Goal: Information Seeking & Learning: Check status

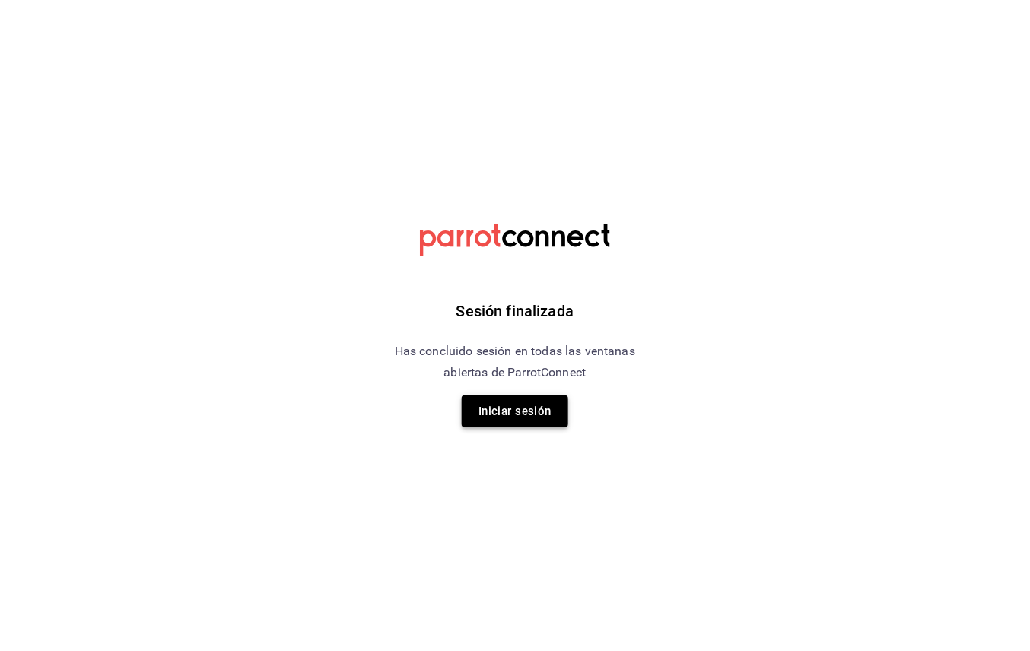
click at [524, 411] on button "Iniciar sesión" at bounding box center [515, 412] width 107 height 32
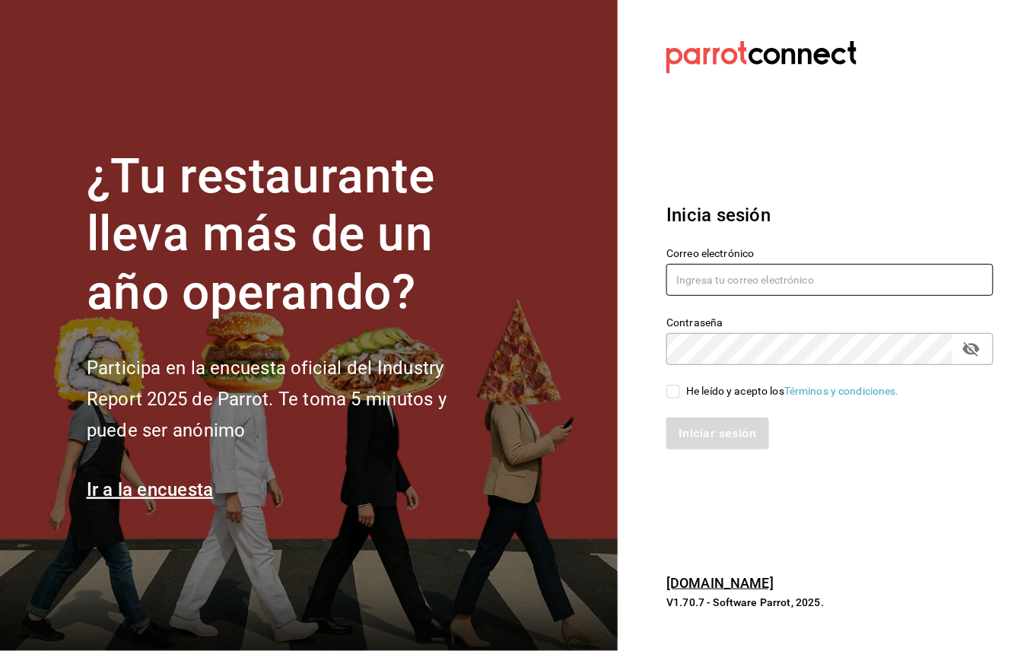
click at [709, 278] on input "text" at bounding box center [830, 280] width 327 height 32
type input "arisbemarintorres@gmail.com"
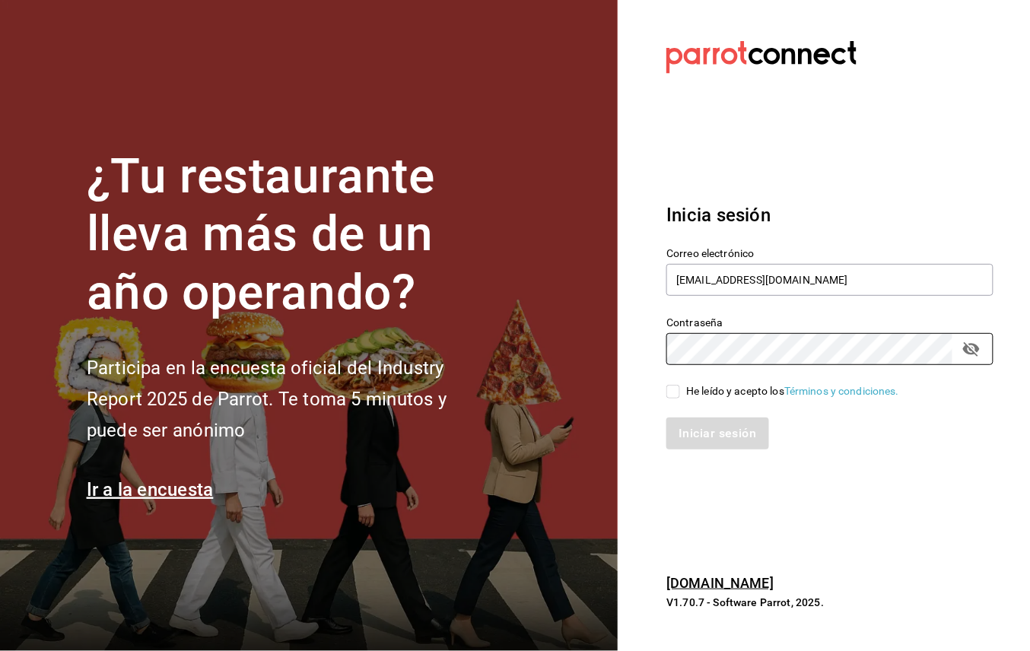
click at [671, 387] on input "He leído y acepto los Términos y condiciones." at bounding box center [674, 392] width 14 height 14
checkbox input "true"
click at [974, 356] on icon "Campo de contraseña" at bounding box center [972, 349] width 18 height 18
click at [713, 422] on button "Iniciar sesión" at bounding box center [718, 434] width 103 height 32
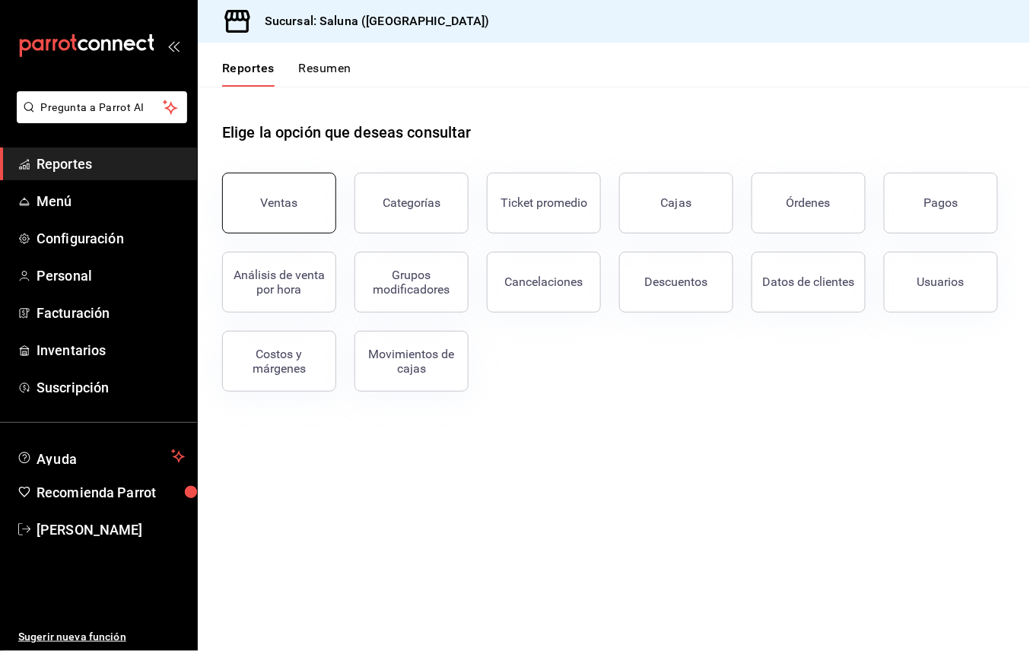
click at [302, 224] on button "Ventas" at bounding box center [279, 203] width 114 height 61
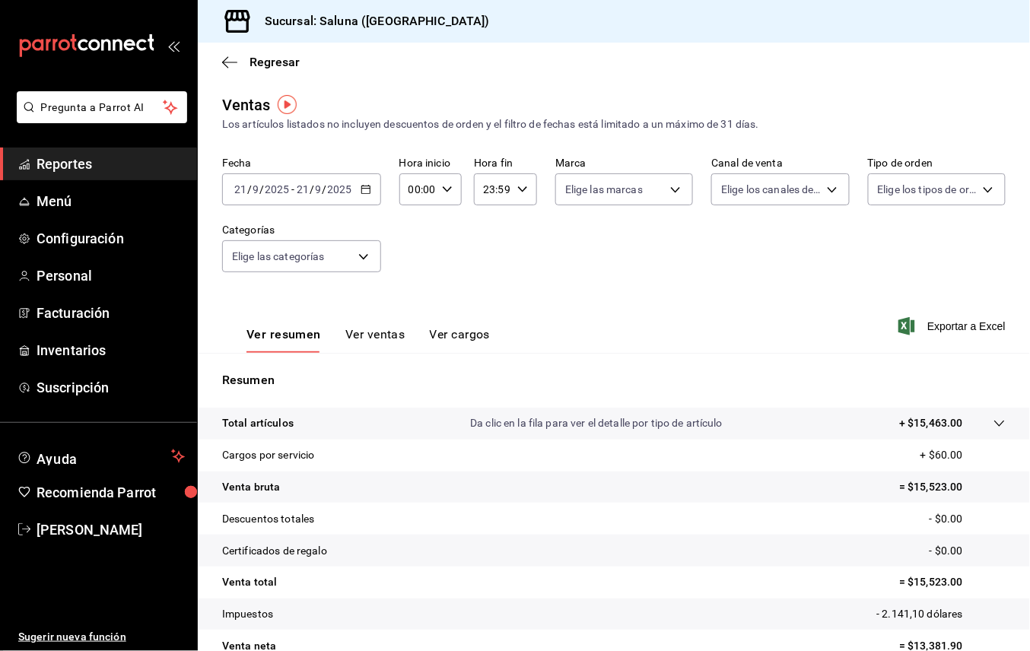
click at [397, 189] on div "Fecha [DATE] [DATE] - [DATE] [DATE] Hora inicio 00:00 Hora inicio Hora fin 23:5…" at bounding box center [614, 224] width 784 height 134
click at [366, 193] on \(Stroke\) "button" at bounding box center [365, 190] width 9 height 8
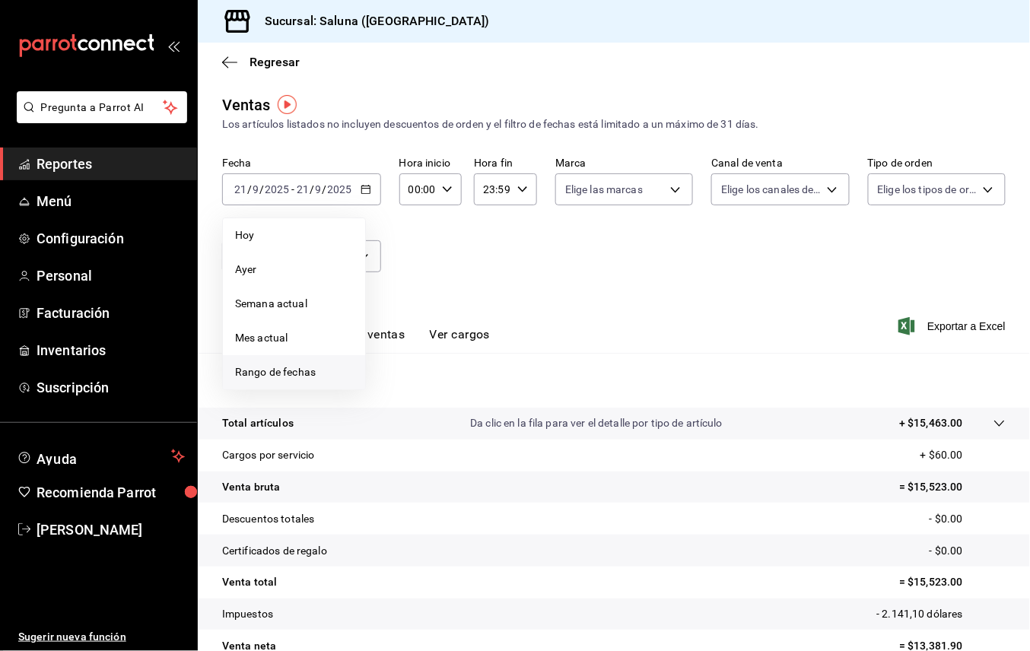
click at [309, 369] on span "Rango de fechas" at bounding box center [294, 373] width 118 height 16
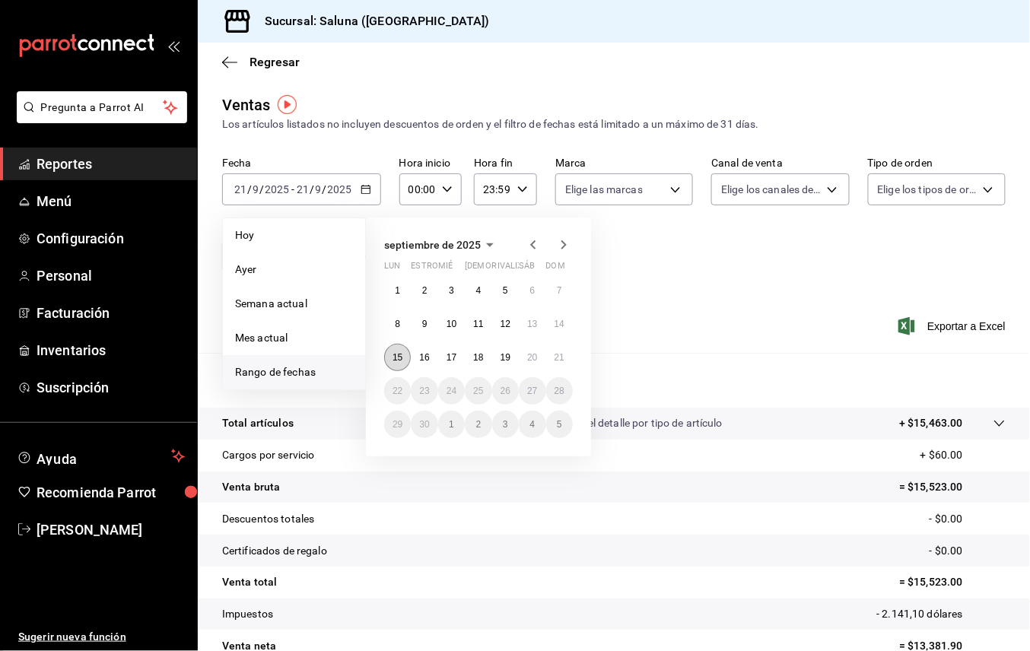
click at [402, 358] on abbr "15" at bounding box center [398, 357] width 10 height 11
click at [560, 359] on abbr "21" at bounding box center [560, 357] width 10 height 11
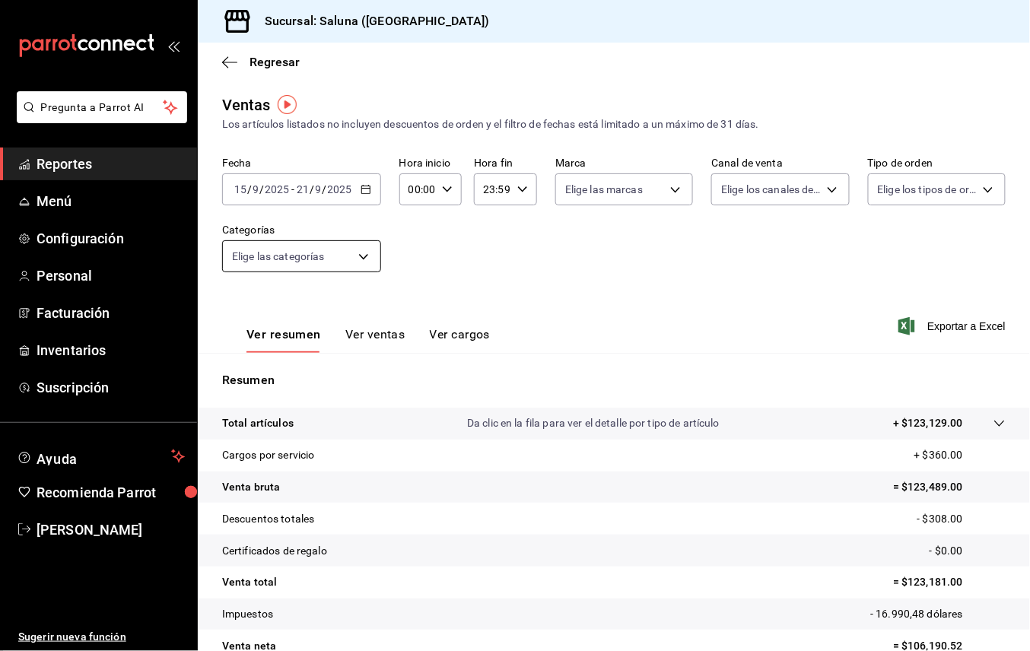
click at [362, 266] on body "Pregunta a Parrot AI Reportes Menú Configuración Personal Facturación Inventari…" at bounding box center [515, 325] width 1030 height 651
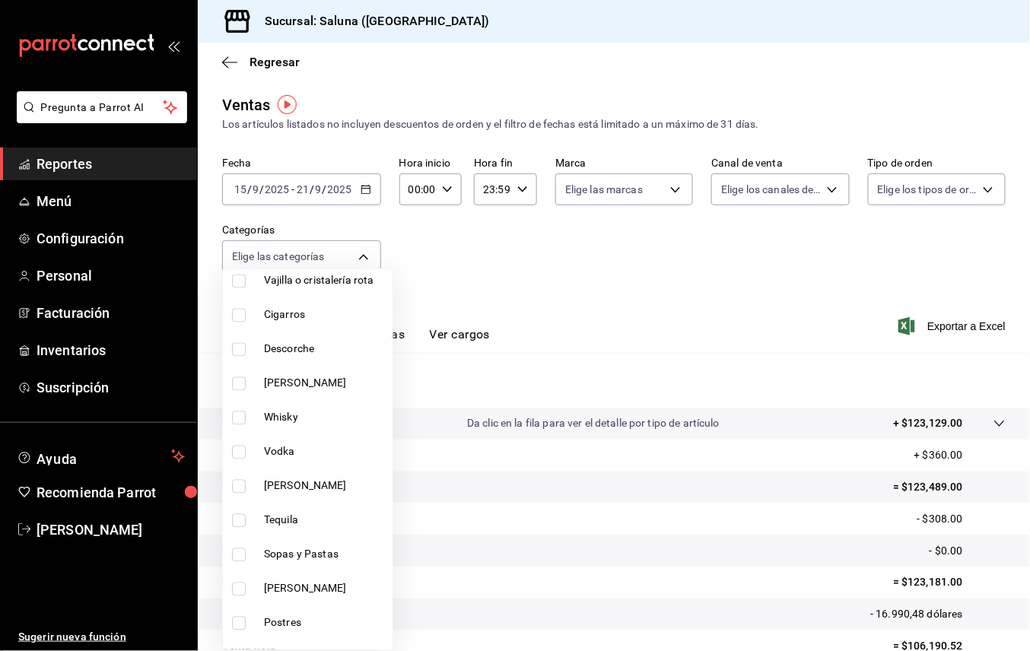
scroll to position [913, 0]
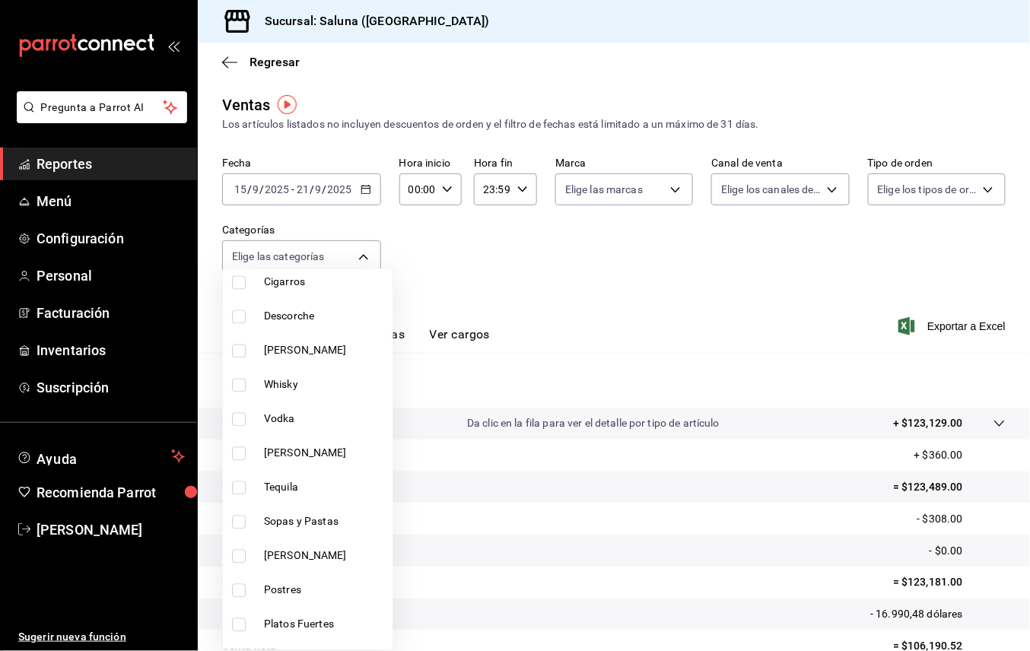
click at [303, 591] on span "Postres" at bounding box center [325, 591] width 123 height 16
type input "58afc15e-7cf2-4e12-963d-c5902400c2b5"
checkbox input "true"
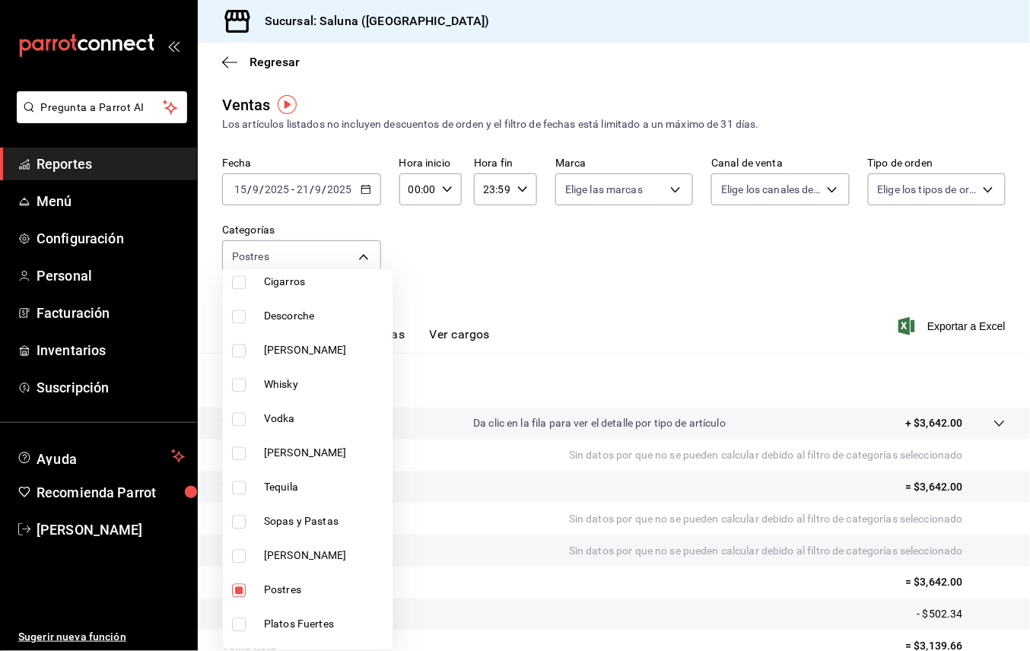
click at [317, 607] on li "Postres" at bounding box center [308, 591] width 170 height 34
checkbox input "false"
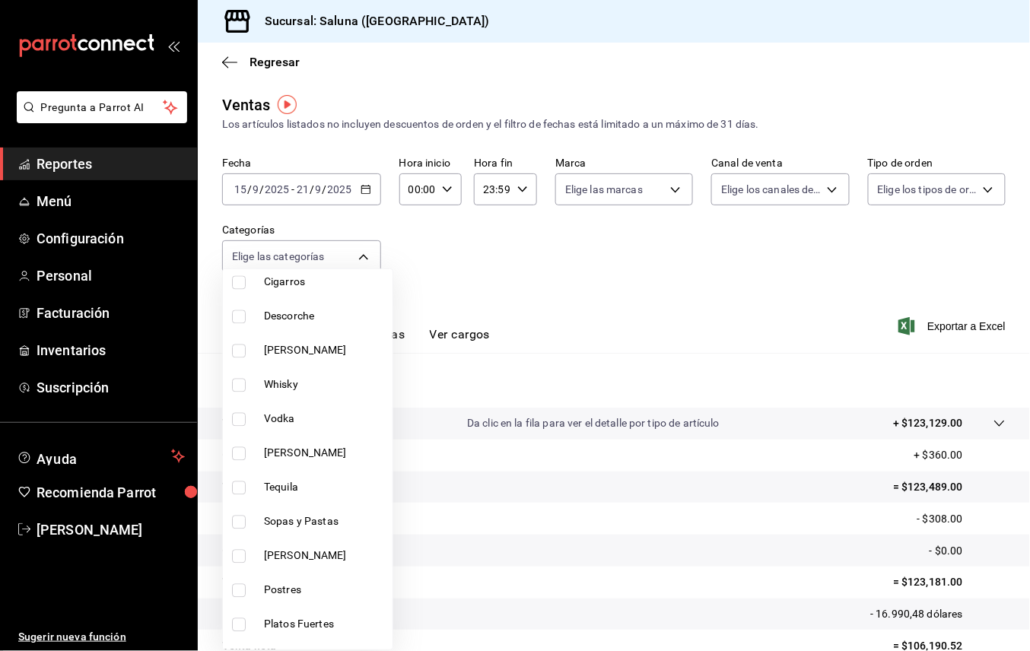
click at [531, 278] on div at bounding box center [515, 325] width 1030 height 651
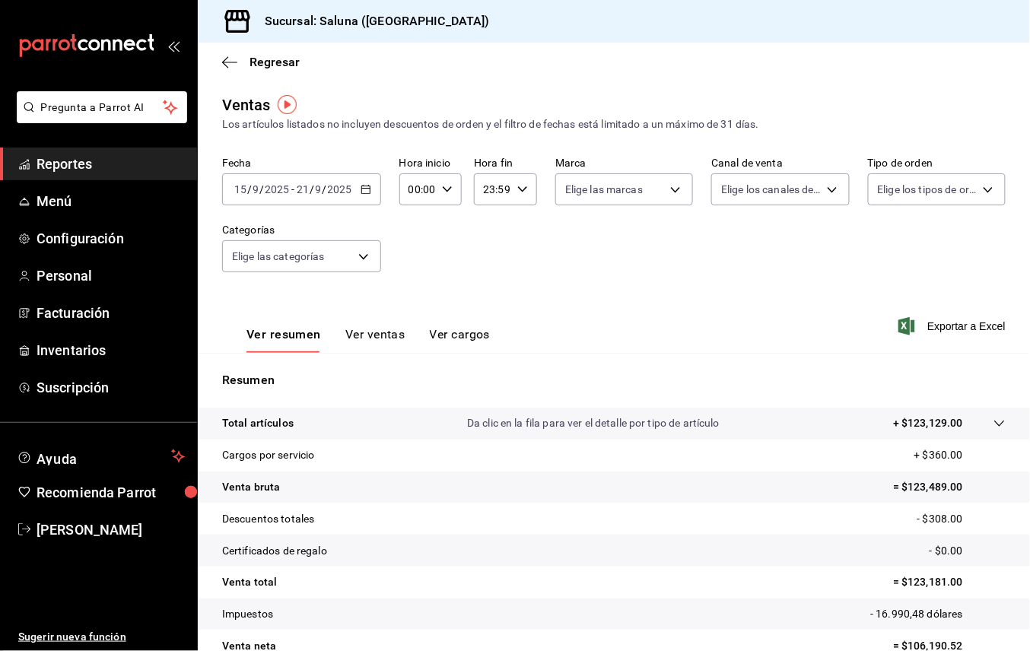
click at [348, 342] on button "Ver ventas" at bounding box center [376, 340] width 60 height 26
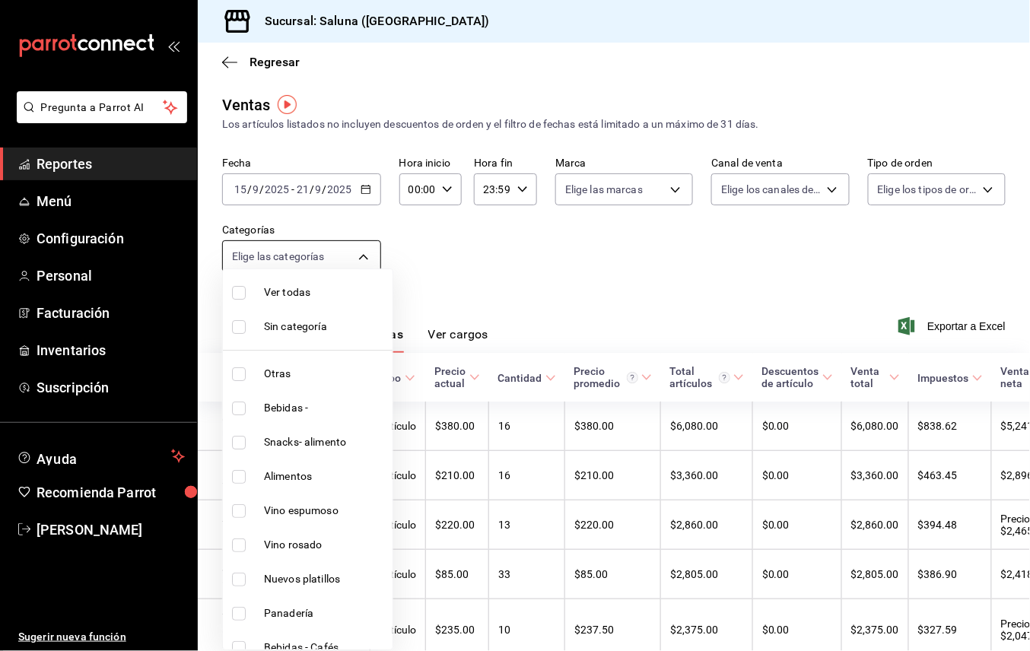
click at [351, 260] on body "Pregunta a Parrot AI Reportes Menú Configuración Personal Facturación Inventari…" at bounding box center [515, 325] width 1030 height 651
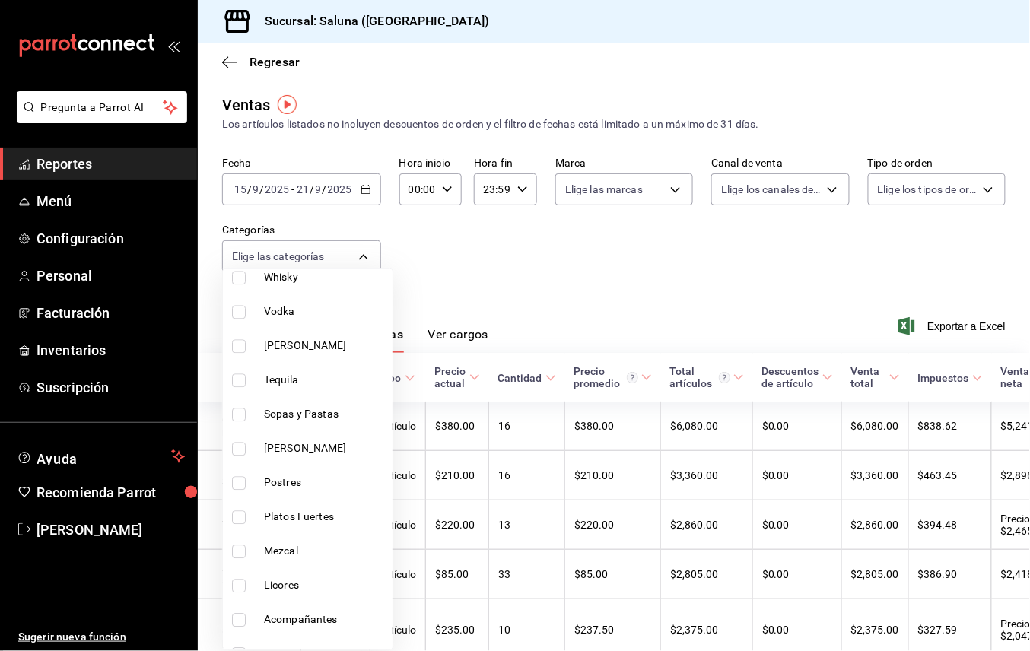
scroll to position [1116, 0]
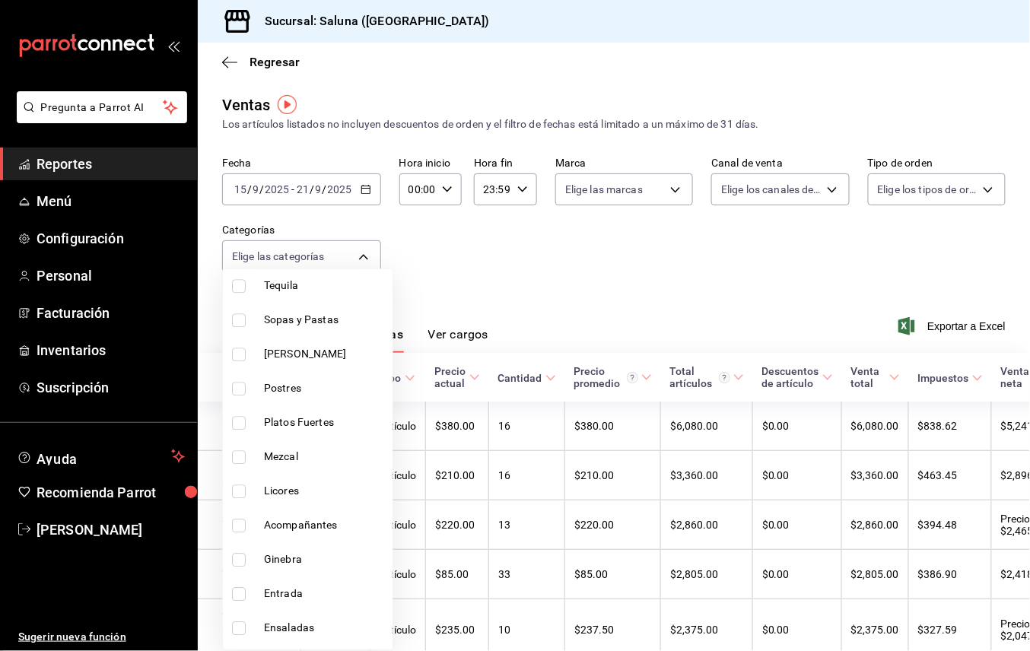
click at [317, 381] on span "Postres" at bounding box center [325, 389] width 123 height 16
type input "58afc15e-7cf2-4e12-963d-c5902400c2b5"
checkbox input "true"
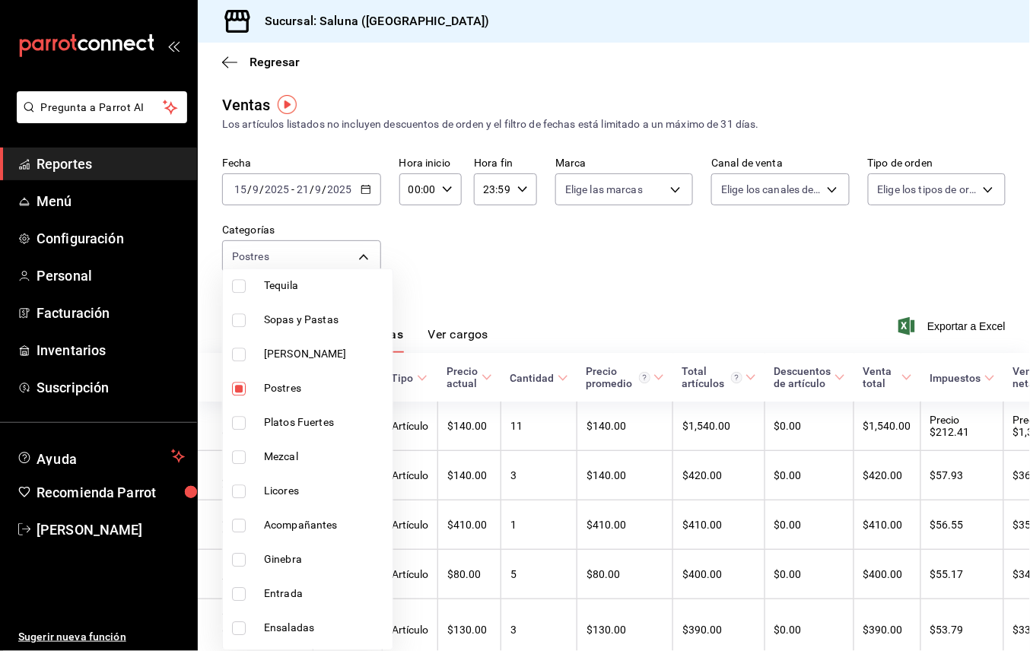
click at [585, 272] on div at bounding box center [515, 325] width 1030 height 651
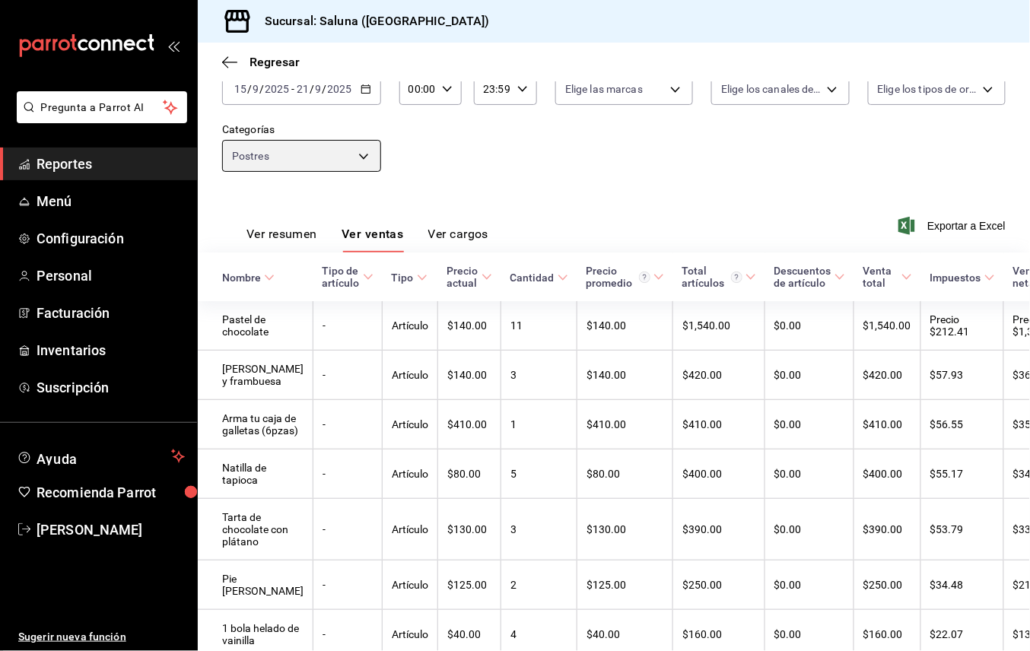
scroll to position [101, 0]
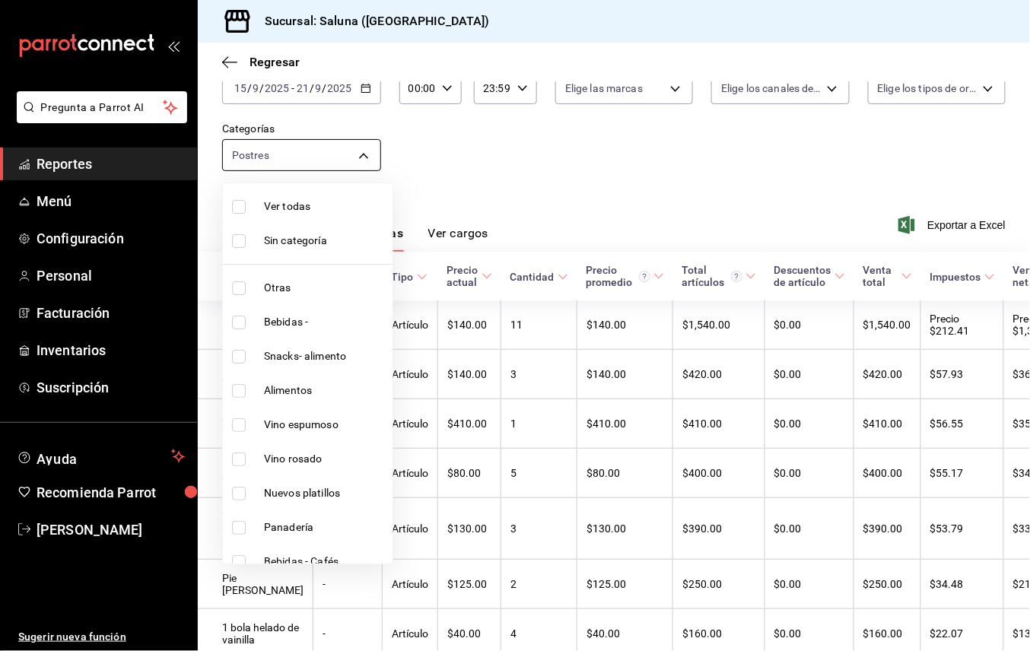
click at [357, 159] on body "Pregunta a Parrot AI Reportes Menú Configuración Personal Facturación Inventari…" at bounding box center [515, 325] width 1030 height 651
click at [346, 494] on span "Nuevos platillos" at bounding box center [325, 494] width 123 height 16
type input "58afc15e-7cf2-4e12-963d-c5902400c2b5,21ce7331-9c7b-4141-8fa0-5f192a1b5fb9"
checkbox input "true"
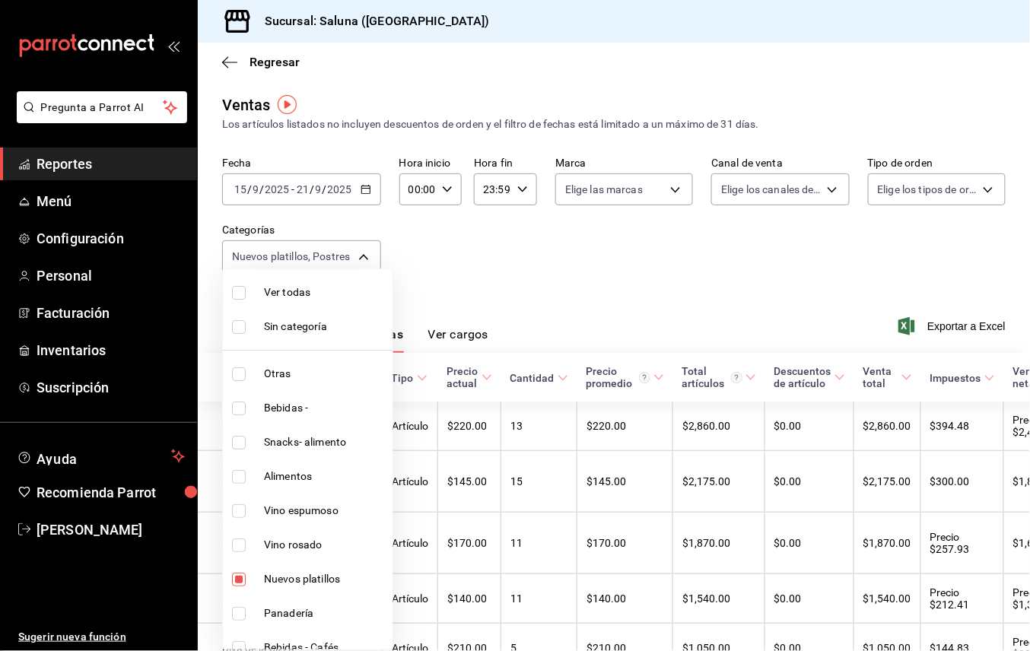
click at [543, 290] on div at bounding box center [515, 325] width 1030 height 651
